Goal: Task Accomplishment & Management: Manage account settings

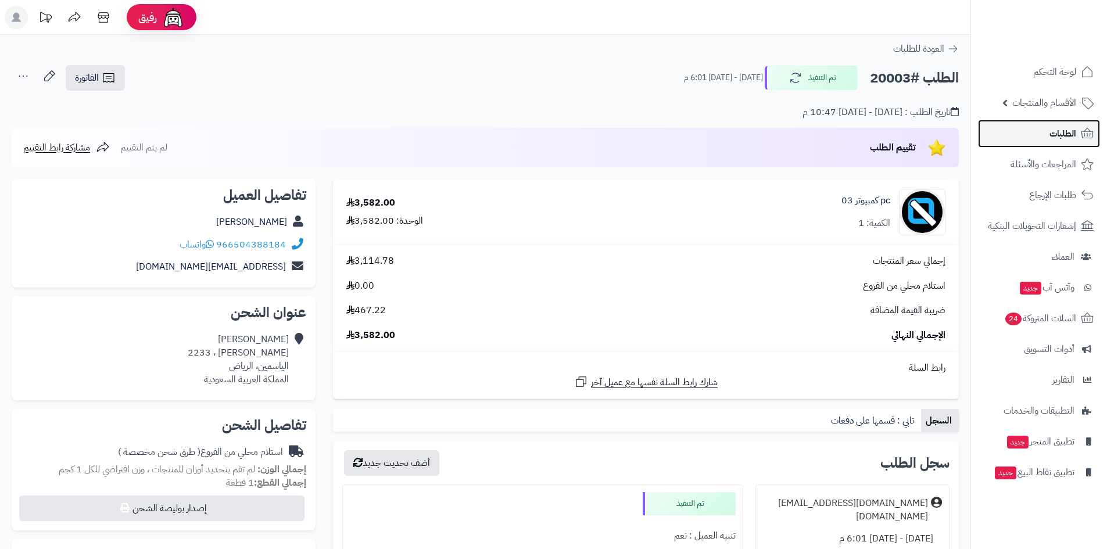
click at [1068, 134] on span "الطلبات" at bounding box center [1062, 134] width 27 height 16
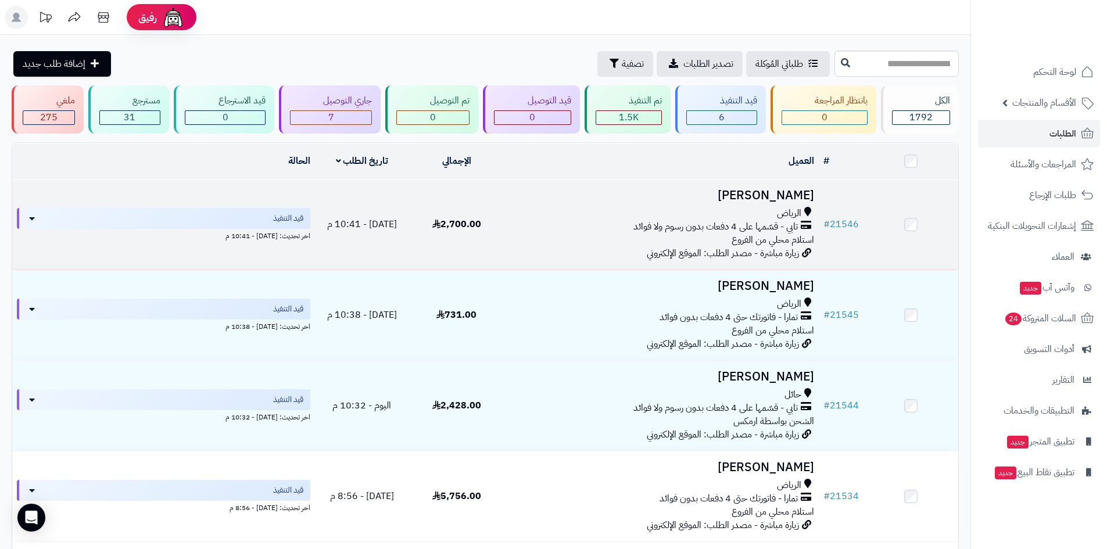
click at [551, 238] on div "الرياض تابي - قسّمها على 4 دفعات بدون رسوم ولا فوائد استلام محلي من الفروع" at bounding box center [661, 227] width 306 height 40
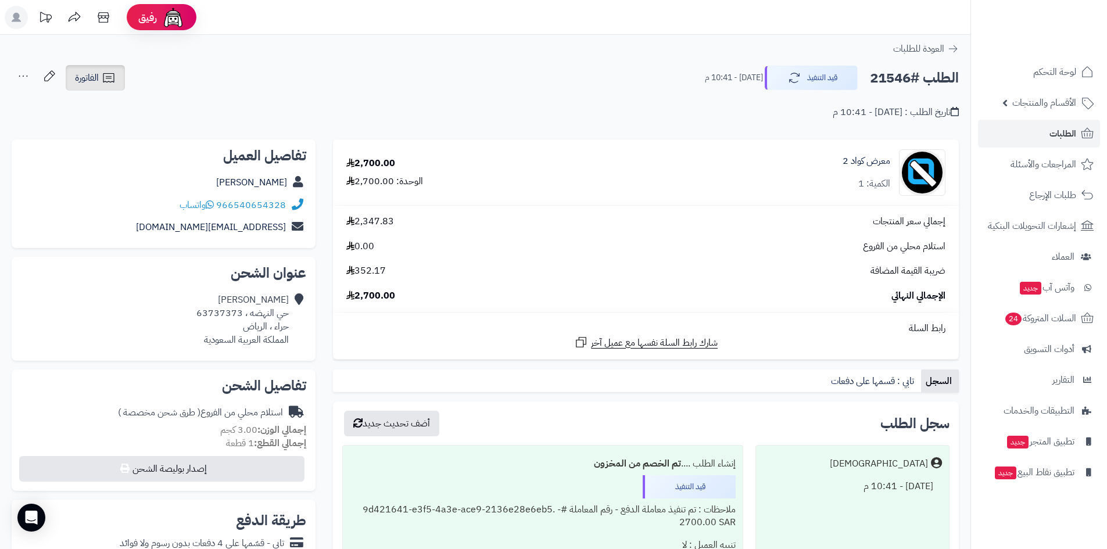
click at [100, 79] on link "الفاتورة" at bounding box center [95, 78] width 59 height 26
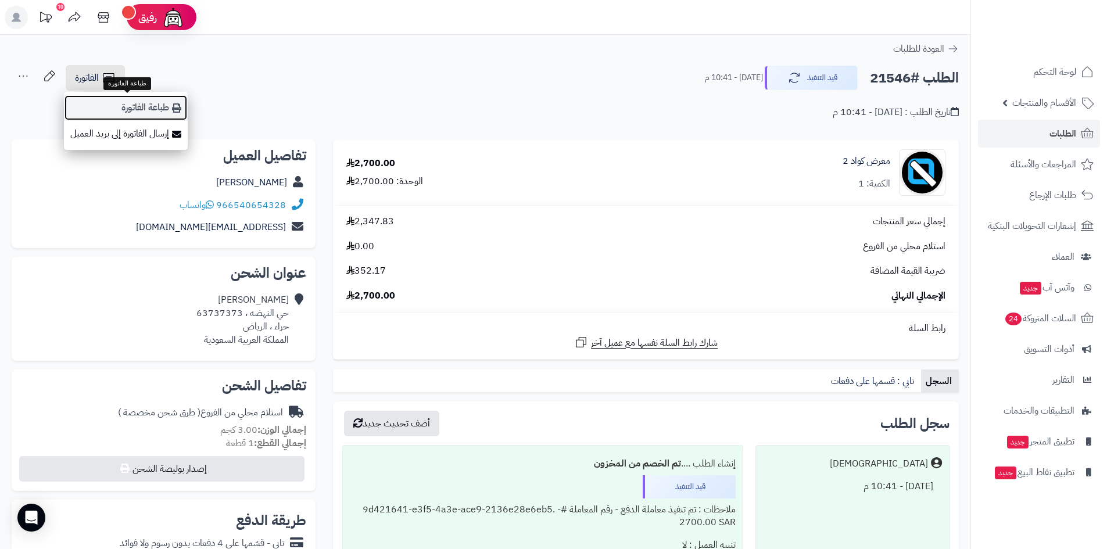
click at [130, 107] on link "طباعة الفاتورة" at bounding box center [126, 108] width 124 height 26
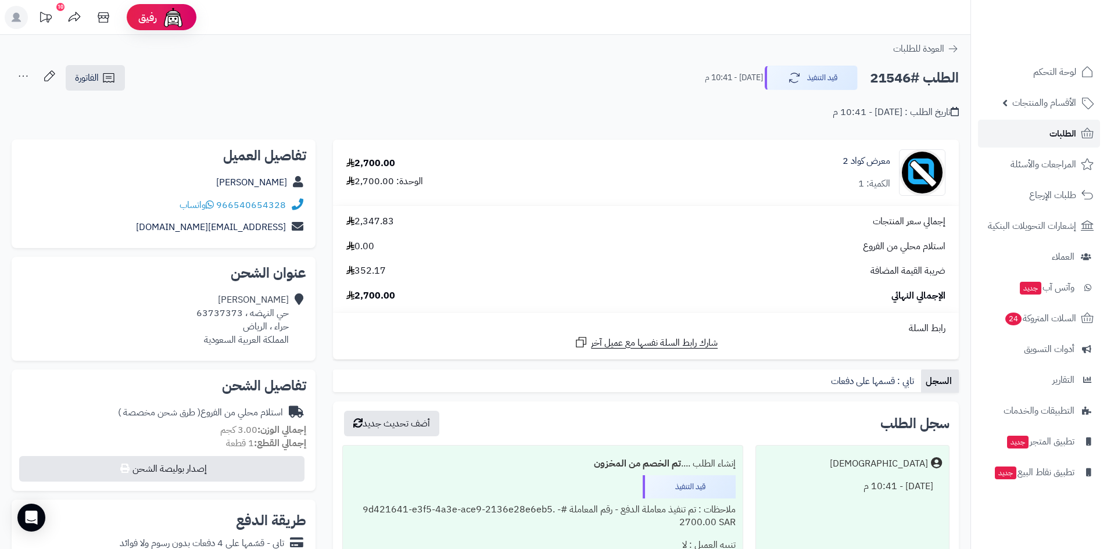
click at [1038, 129] on link "الطلبات" at bounding box center [1039, 134] width 122 height 28
click at [1060, 128] on span "الطلبات" at bounding box center [1062, 134] width 27 height 16
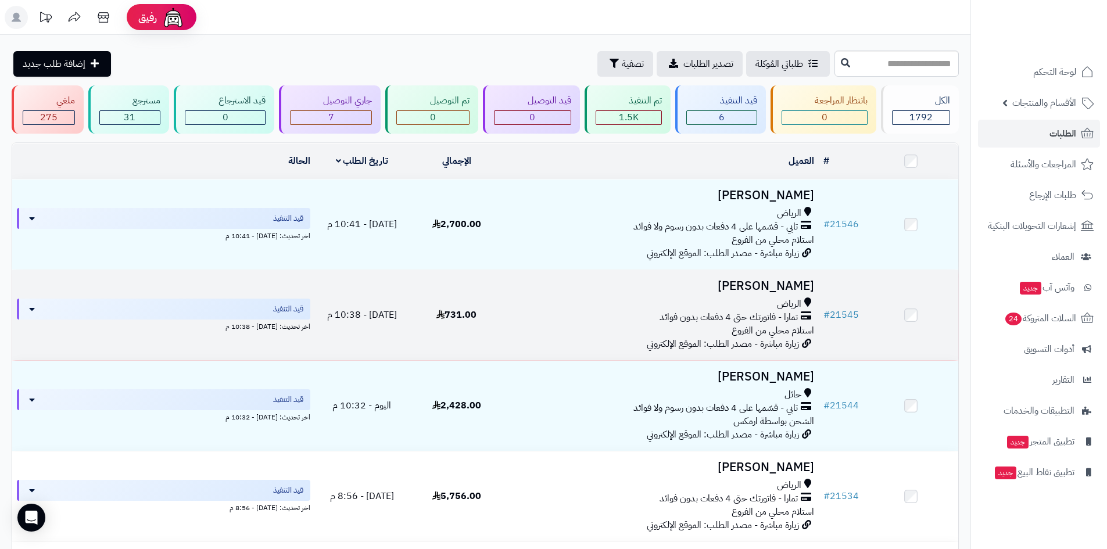
click at [660, 289] on h3 "[PERSON_NAME]" at bounding box center [661, 285] width 306 height 13
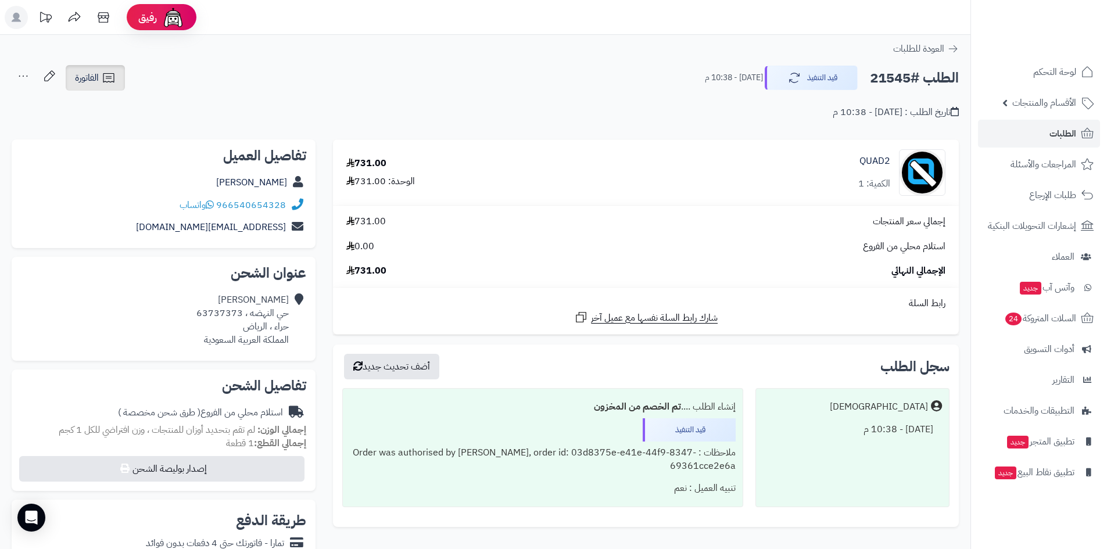
click at [89, 75] on span "الفاتورة" at bounding box center [87, 78] width 24 height 14
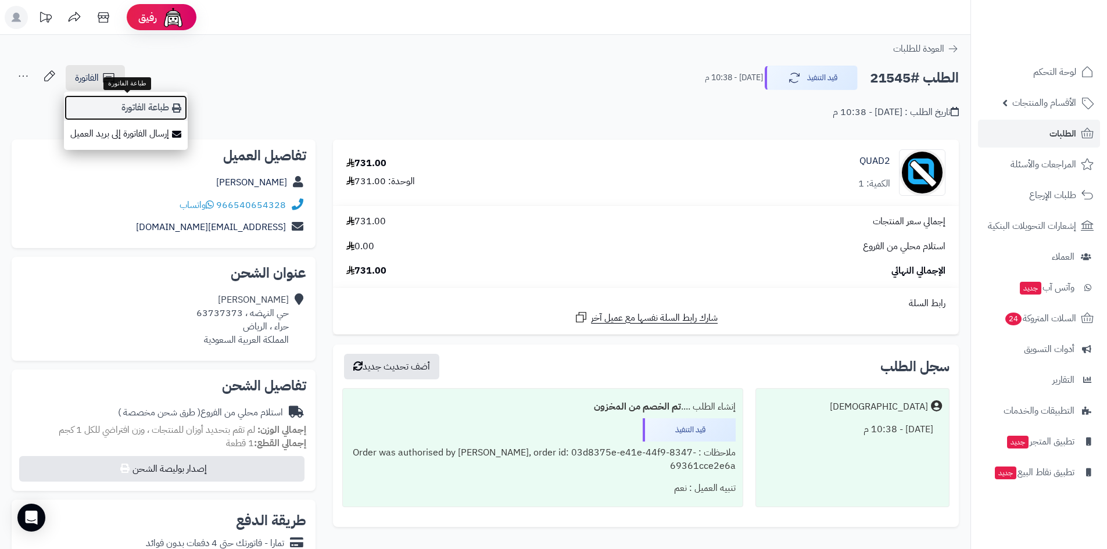
click at [119, 109] on link "طباعة الفاتورة" at bounding box center [126, 108] width 124 height 26
